Goal: Task Accomplishment & Management: Complete application form

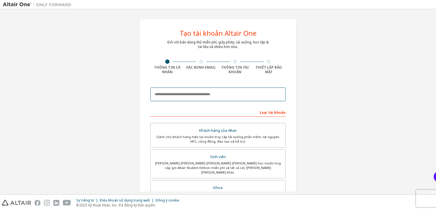
click at [254, 95] on input "email" at bounding box center [217, 94] width 135 height 14
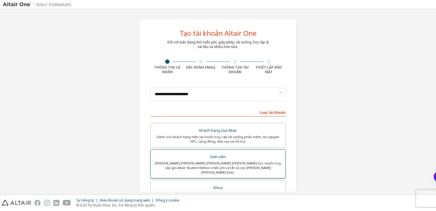
click at [266, 159] on div "Sinh viên" at bounding box center [218, 157] width 128 height 8
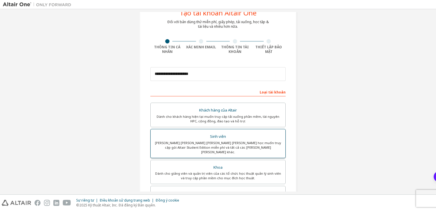
scroll to position [15, 0]
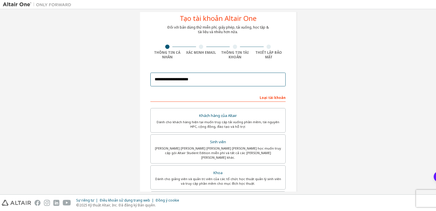
click at [251, 84] on input "**********" at bounding box center [217, 80] width 135 height 14
click at [250, 75] on input "**********" at bounding box center [217, 80] width 135 height 14
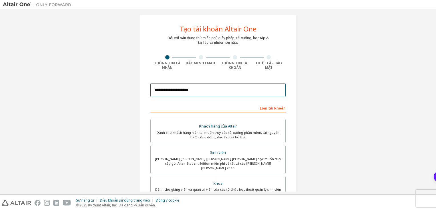
scroll to position [0, 0]
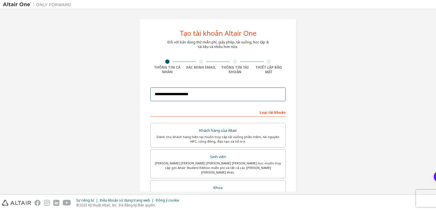
click at [212, 92] on input "**********" at bounding box center [217, 94] width 135 height 14
click at [200, 101] on div "**********" at bounding box center [217, 94] width 135 height 19
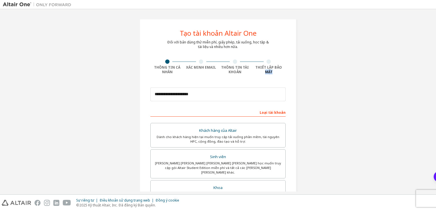
click at [200, 101] on div "**********" at bounding box center [217, 94] width 135 height 19
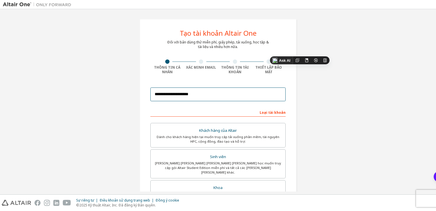
drag, startPoint x: 200, startPoint y: 101, endPoint x: 195, endPoint y: 97, distance: 7.0
click at [195, 97] on input "**********" at bounding box center [217, 94] width 135 height 14
type input "**********"
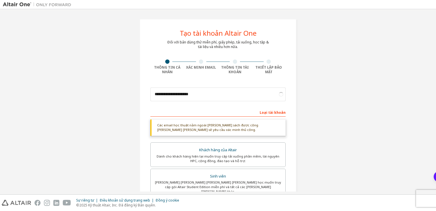
click at [305, 132] on div "**********" at bounding box center [218, 179] width 431 height 335
click at [144, 129] on div "**********" at bounding box center [218, 180] width 157 height 322
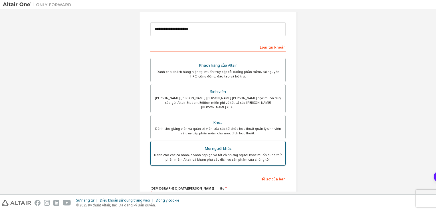
scroll to position [126, 0]
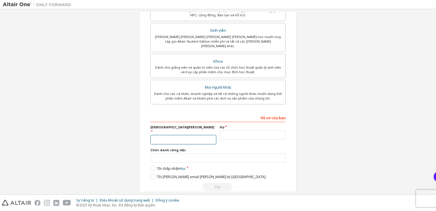
click at [204, 135] on input "text" at bounding box center [183, 139] width 66 height 9
click at [238, 130] on input "text" at bounding box center [253, 134] width 66 height 9
type input "*"
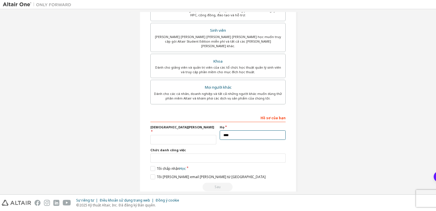
type input "****"
click at [212, 135] on input "text" at bounding box center [183, 139] width 66 height 9
type input "****"
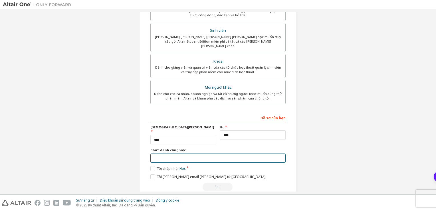
click at [270, 153] on input "text" at bounding box center [217, 157] width 135 height 9
type input "*******"
click at [152, 166] on label "Tôi chấp nhận Học" at bounding box center [167, 168] width 35 height 5
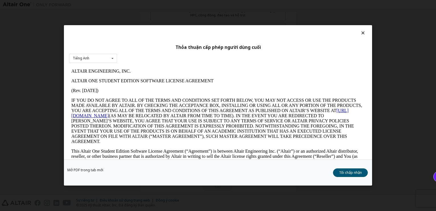
scroll to position [0, 0]
click at [359, 176] on button "Tôi chấp nhận" at bounding box center [350, 172] width 35 height 9
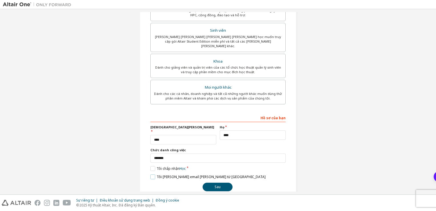
click at [153, 174] on label "Tôi [PERSON_NAME] email [PERSON_NAME] từ [GEOGRAPHIC_DATA]" at bounding box center [207, 176] width 115 height 5
click at [211, 182] on button "Sau" at bounding box center [218, 186] width 30 height 9
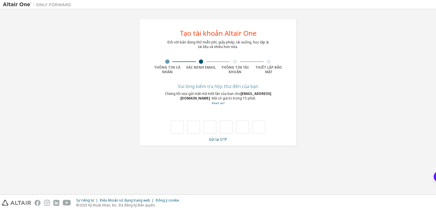
type input "*"
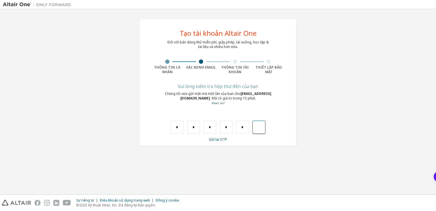
type input "*"
click at [175, 132] on input "text" at bounding box center [177, 126] width 13 height 13
type input "*"
click at [196, 128] on input "*" at bounding box center [193, 126] width 13 height 13
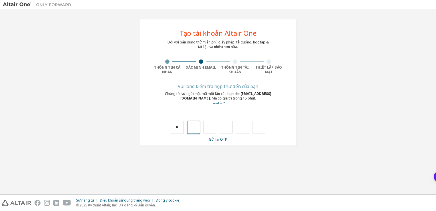
type input "*"
click at [232, 129] on input "*" at bounding box center [226, 126] width 13 height 13
type input "*"
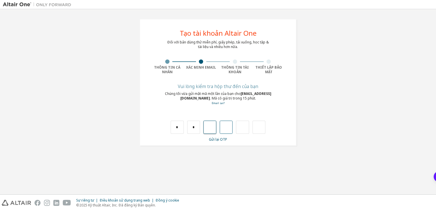
type input "*"
click at [195, 129] on input "*" at bounding box center [193, 126] width 13 height 13
type input "*"
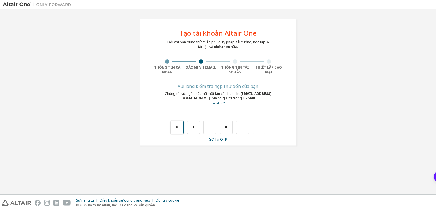
click at [178, 126] on input "*" at bounding box center [177, 126] width 13 height 13
click at [194, 132] on input "*" at bounding box center [193, 126] width 13 height 13
type input "*"
click at [194, 130] on input "*" at bounding box center [193, 126] width 13 height 13
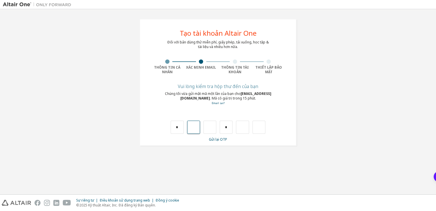
click at [194, 130] on input "text" at bounding box center [193, 126] width 13 height 13
type input "*"
click at [212, 127] on input "*" at bounding box center [210, 126] width 13 height 13
click at [211, 127] on input "text" at bounding box center [210, 126] width 13 height 13
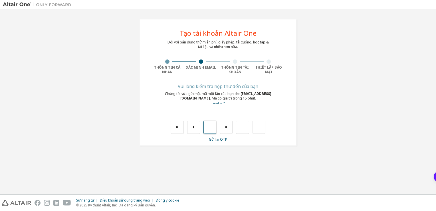
type input "*"
click at [220, 130] on input "text" at bounding box center [226, 126] width 13 height 13
type input "*"
click at [242, 121] on input "*" at bounding box center [242, 126] width 13 height 13
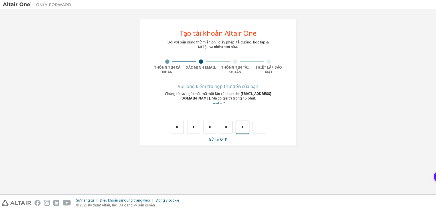
click at [244, 126] on input "*" at bounding box center [242, 126] width 13 height 13
click at [244, 126] on input "text" at bounding box center [242, 126] width 13 height 13
type input "*"
click at [178, 125] on input "text" at bounding box center [177, 126] width 13 height 13
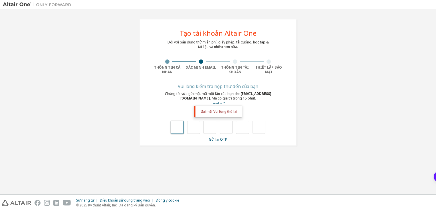
type input "*"
click at [199, 124] on input "*" at bounding box center [193, 126] width 13 height 13
type input "*"
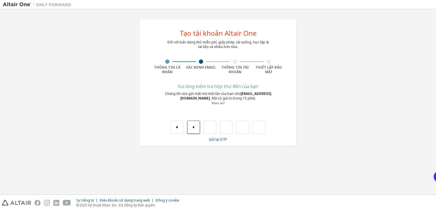
click at [194, 127] on input "*" at bounding box center [193, 126] width 13 height 13
click at [194, 127] on input "text" at bounding box center [193, 126] width 13 height 13
type input "*"
click at [209, 122] on input "*" at bounding box center [210, 126] width 13 height 13
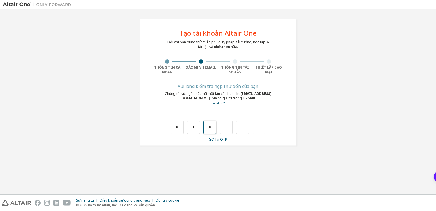
click at [211, 125] on input "*" at bounding box center [210, 126] width 13 height 13
click at [211, 125] on input "text" at bounding box center [210, 126] width 13 height 13
type input "*"
click at [228, 127] on input "*" at bounding box center [226, 126] width 13 height 13
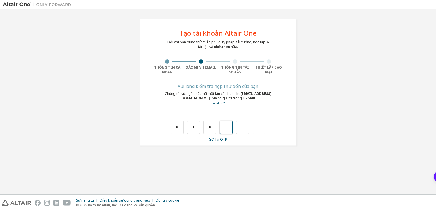
click at [228, 127] on input "text" at bounding box center [226, 126] width 13 height 13
type input "*"
click at [249, 125] on input "*" at bounding box center [242, 126] width 13 height 13
click at [254, 127] on input "text" at bounding box center [259, 126] width 13 height 13
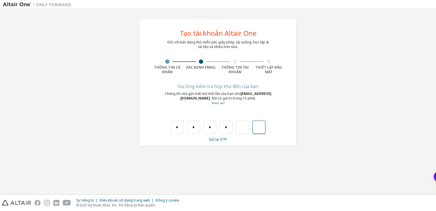
type input "*"
click at [253, 127] on input "text" at bounding box center [259, 126] width 13 height 13
type input "**"
click at [180, 124] on input "text" at bounding box center [177, 126] width 13 height 13
type input "*"
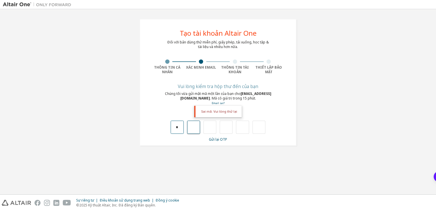
type input "*"
click at [195, 130] on input "*" at bounding box center [193, 126] width 13 height 13
type input "*"
click at [193, 128] on input "*" at bounding box center [193, 126] width 13 height 13
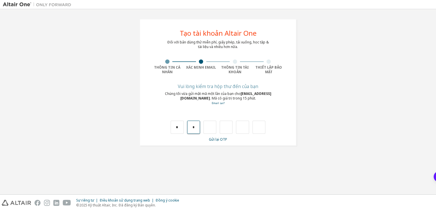
click at [195, 129] on input "*" at bounding box center [193, 126] width 13 height 13
click at [195, 129] on input "text" at bounding box center [193, 126] width 13 height 13
type input "*"
click at [211, 124] on input "*" at bounding box center [210, 126] width 13 height 13
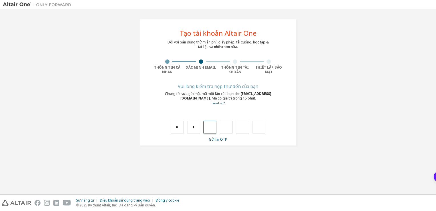
click at [211, 124] on input "text" at bounding box center [210, 126] width 13 height 13
type input "*"
click at [226, 127] on input "*" at bounding box center [226, 126] width 13 height 13
click at [225, 127] on input "*" at bounding box center [226, 126] width 13 height 13
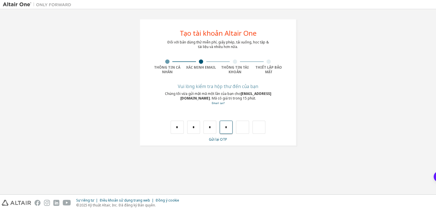
click at [228, 127] on input "*" at bounding box center [226, 126] width 13 height 13
click at [224, 126] on input "*" at bounding box center [226, 126] width 13 height 13
click at [225, 126] on input "*" at bounding box center [226, 126] width 13 height 13
drag, startPoint x: 225, startPoint y: 126, endPoint x: 229, endPoint y: 127, distance: 4.0
click at [229, 127] on input "*" at bounding box center [226, 126] width 13 height 13
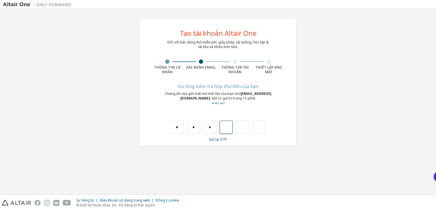
click at [231, 131] on input "text" at bounding box center [226, 126] width 13 height 13
type input "*"
click at [245, 129] on input "*" at bounding box center [242, 126] width 13 height 13
click at [245, 129] on input "text" at bounding box center [242, 126] width 13 height 13
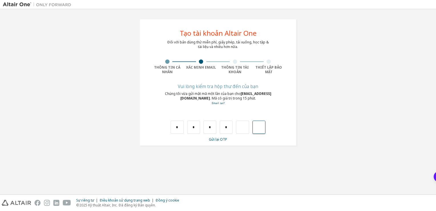
type input "*"
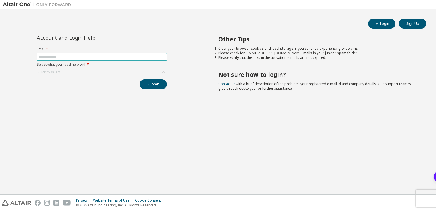
click at [102, 57] on input "text" at bounding box center [101, 57] width 127 height 5
type input "**********"
click at [96, 72] on div "Click to select" at bounding box center [102, 72] width 130 height 7
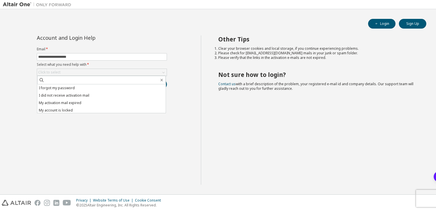
click at [93, 114] on div "**********" at bounding box center [102, 109] width 198 height 149
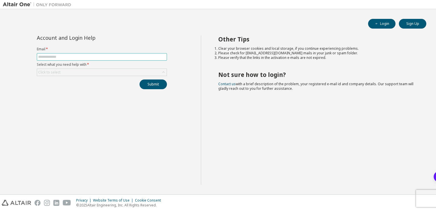
drag, startPoint x: 0, startPoint y: 0, endPoint x: 89, endPoint y: 56, distance: 105.3
click at [89, 56] on input "text" at bounding box center [101, 57] width 127 height 5
type input "**********"
click at [87, 73] on div "Click to select" at bounding box center [102, 72] width 130 height 7
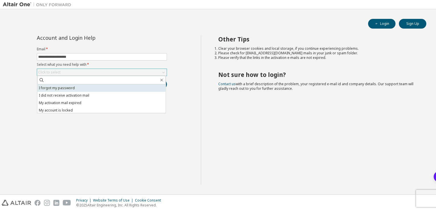
click at [96, 85] on li "I forgot my password" at bounding box center [101, 87] width 128 height 7
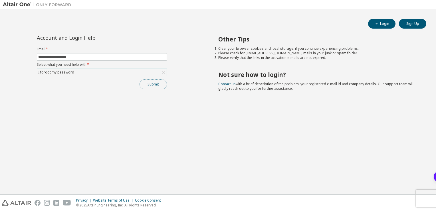
click at [147, 81] on button "Submit" at bounding box center [153, 84] width 27 height 10
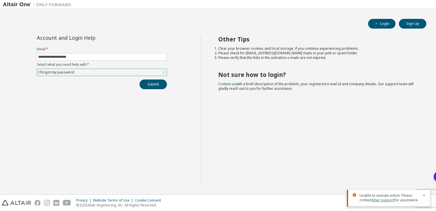
click at [389, 200] on link "Altair support" at bounding box center [383, 199] width 23 height 5
click at [409, 21] on button "Sign Up" at bounding box center [412, 24] width 27 height 10
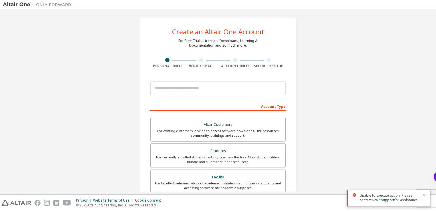
scroll to position [1, 0]
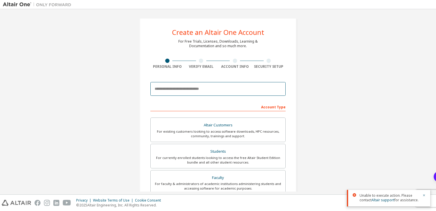
click at [219, 91] on input "email" at bounding box center [217, 89] width 135 height 14
drag, startPoint x: 205, startPoint y: 84, endPoint x: 191, endPoint y: 90, distance: 15.4
click at [191, 90] on input "******" at bounding box center [217, 89] width 135 height 14
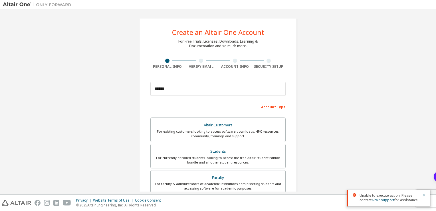
drag, startPoint x: 364, startPoint y: 0, endPoint x: 315, endPoint y: 61, distance: 77.9
click at [315, 61] on div "Create an Altair One Account For Free Trials, Licenses, Downloads, Learning & D…" at bounding box center [218, 162] width 431 height 302
click at [239, 93] on input "******" at bounding box center [217, 89] width 135 height 14
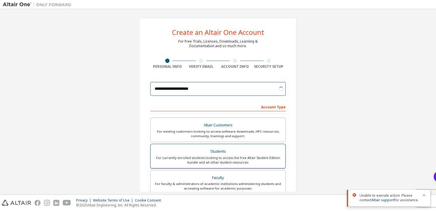
type input "**********"
click at [251, 164] on label "Students For currently enrolled students looking to access the free Altair Stud…" at bounding box center [217, 156] width 135 height 25
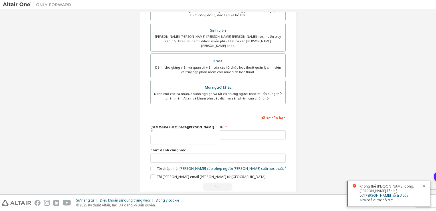
scroll to position [0, 0]
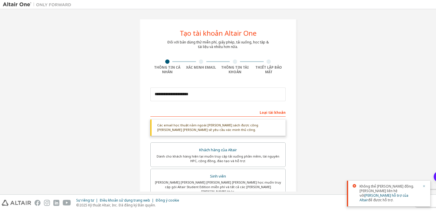
click at [424, 188] on icon "button" at bounding box center [424, 185] width 3 height 3
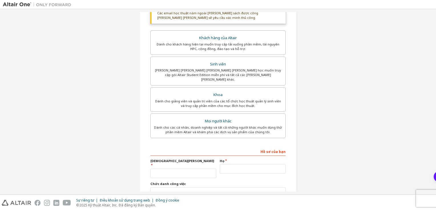
scroll to position [146, 0]
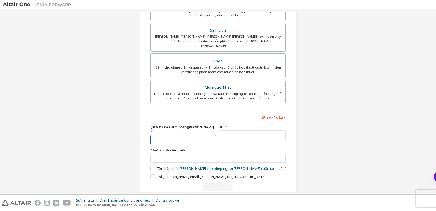
click at [183, 135] on input "text" at bounding box center [183, 139] width 66 height 9
type input "****"
type input "*******"
click at [188, 135] on input "****" at bounding box center [183, 139] width 66 height 9
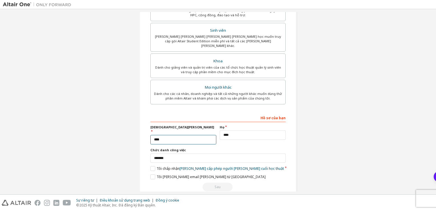
click at [197, 135] on input "****" at bounding box center [183, 139] width 66 height 9
type input "****"
click at [233, 133] on input "****" at bounding box center [253, 134] width 66 height 9
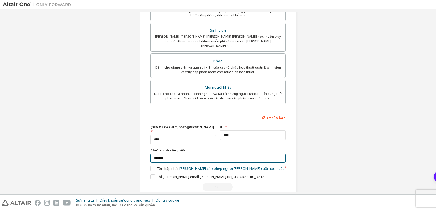
click at [232, 153] on input "*******" at bounding box center [217, 157] width 135 height 9
click at [152, 166] on label "Tôi chấp [PERSON_NAME] [PERSON_NAME] cấp phép người [PERSON_NAME] cuối học thuật" at bounding box center [217, 168] width 134 height 5
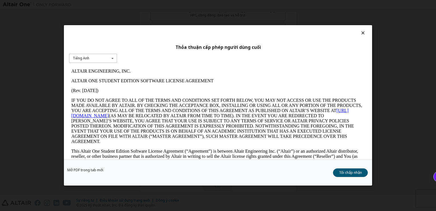
scroll to position [0, 0]
click at [89, 59] on div "Tiếng Anh" at bounding box center [81, 58] width 17 height 3
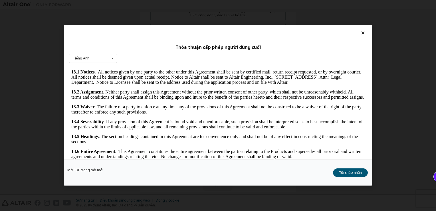
scroll to position [935, 0]
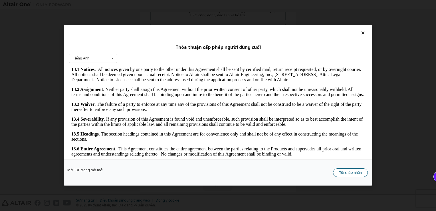
click at [353, 173] on button "Tôi chấp nhận" at bounding box center [350, 172] width 35 height 9
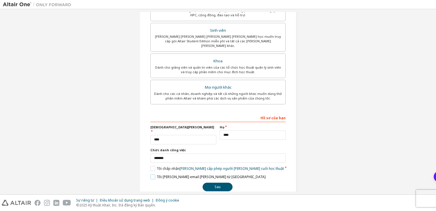
click at [151, 174] on label "Tôi [PERSON_NAME] email [PERSON_NAME] từ [GEOGRAPHIC_DATA]" at bounding box center [207, 176] width 115 height 5
click at [216, 182] on button "Sau" at bounding box center [218, 186] width 30 height 9
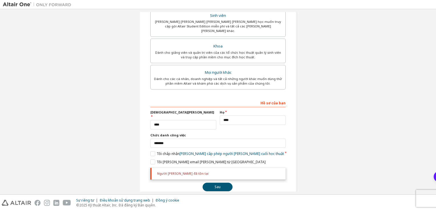
scroll to position [0, 0]
